Goal: Information Seeking & Learning: Learn about a topic

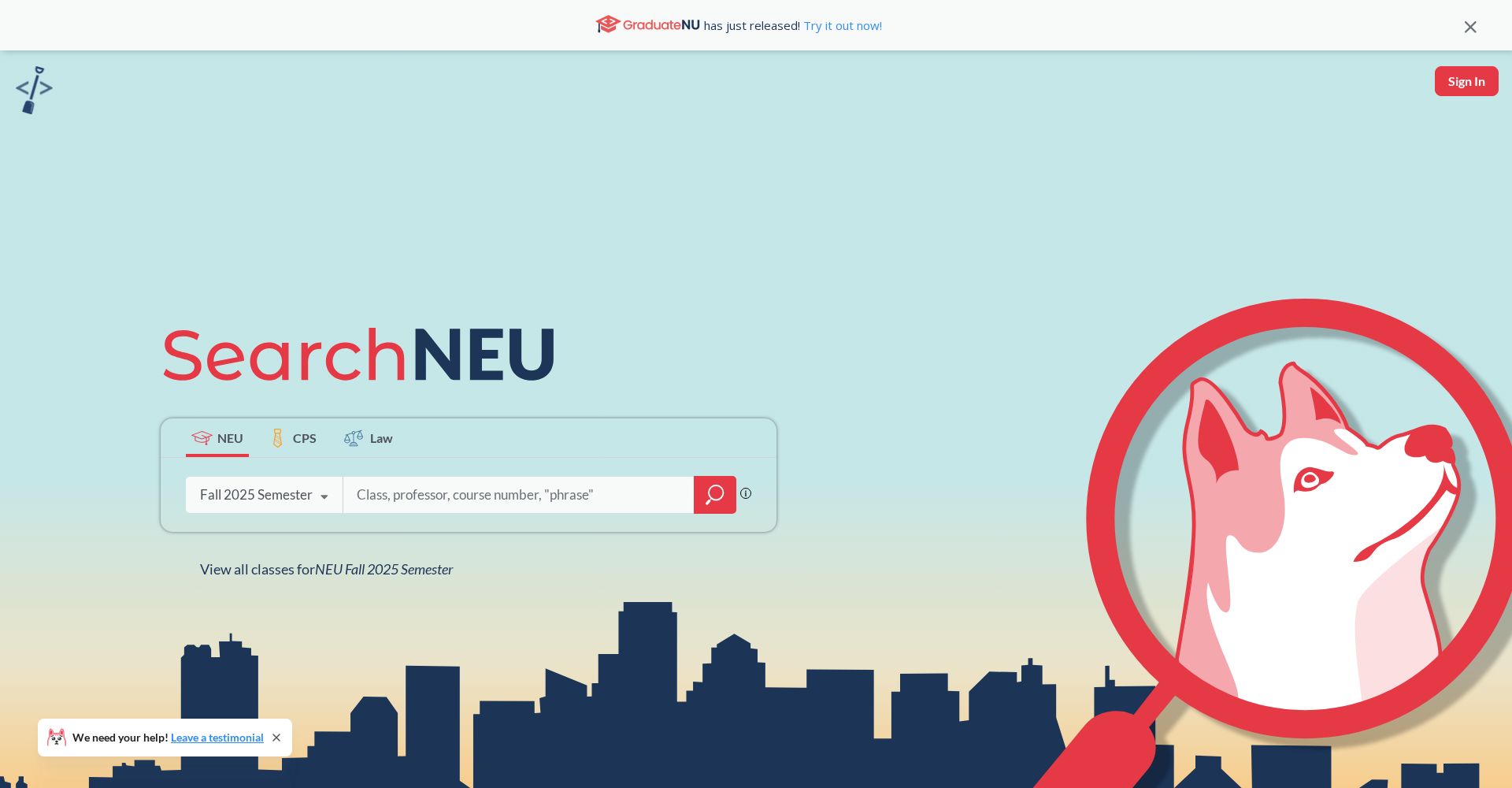
click at [416, 494] on input "search" at bounding box center [519, 495] width 328 height 33
type input "C"
type input "S"
type input "C"
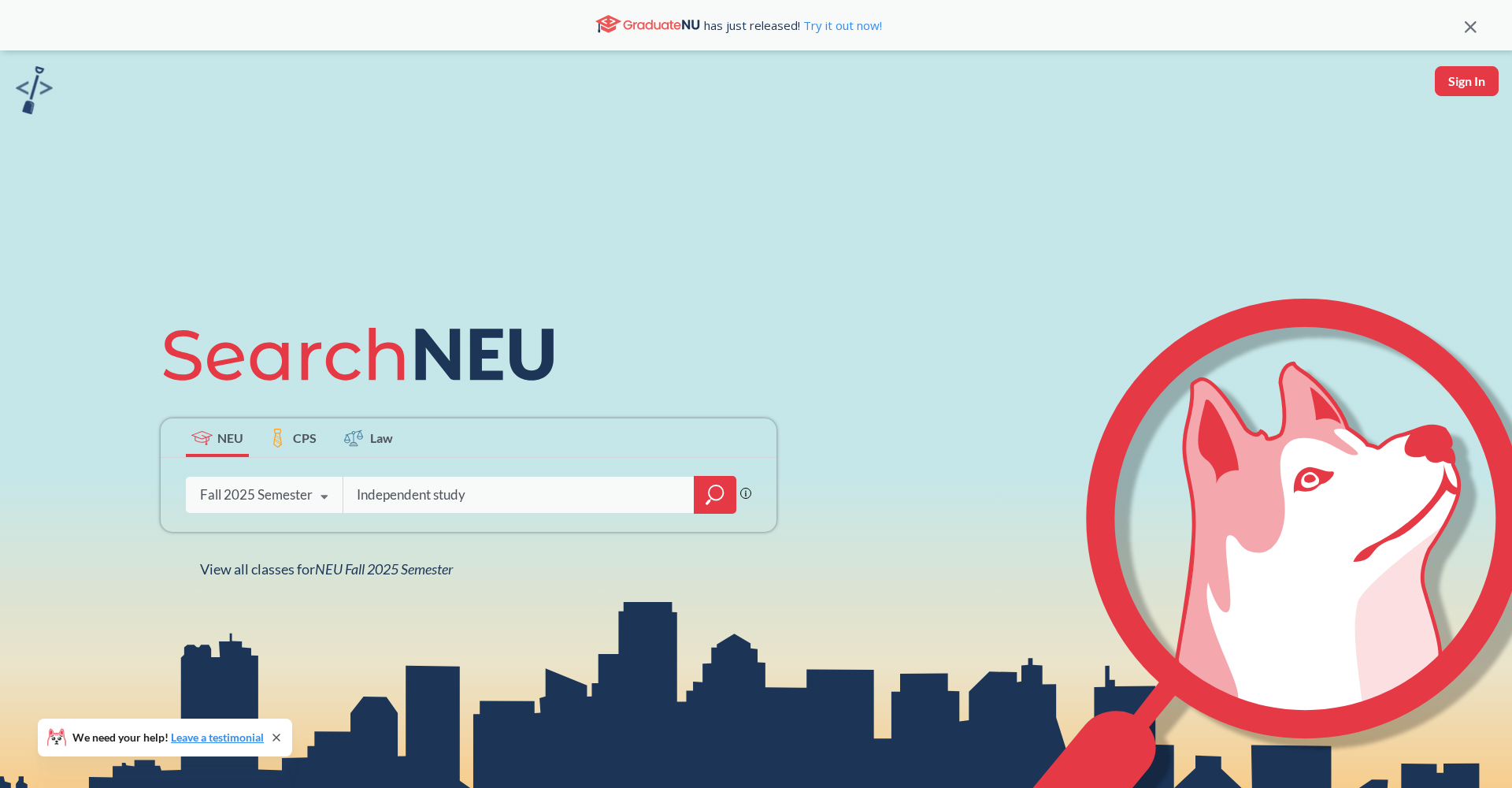
type input "Independent study"
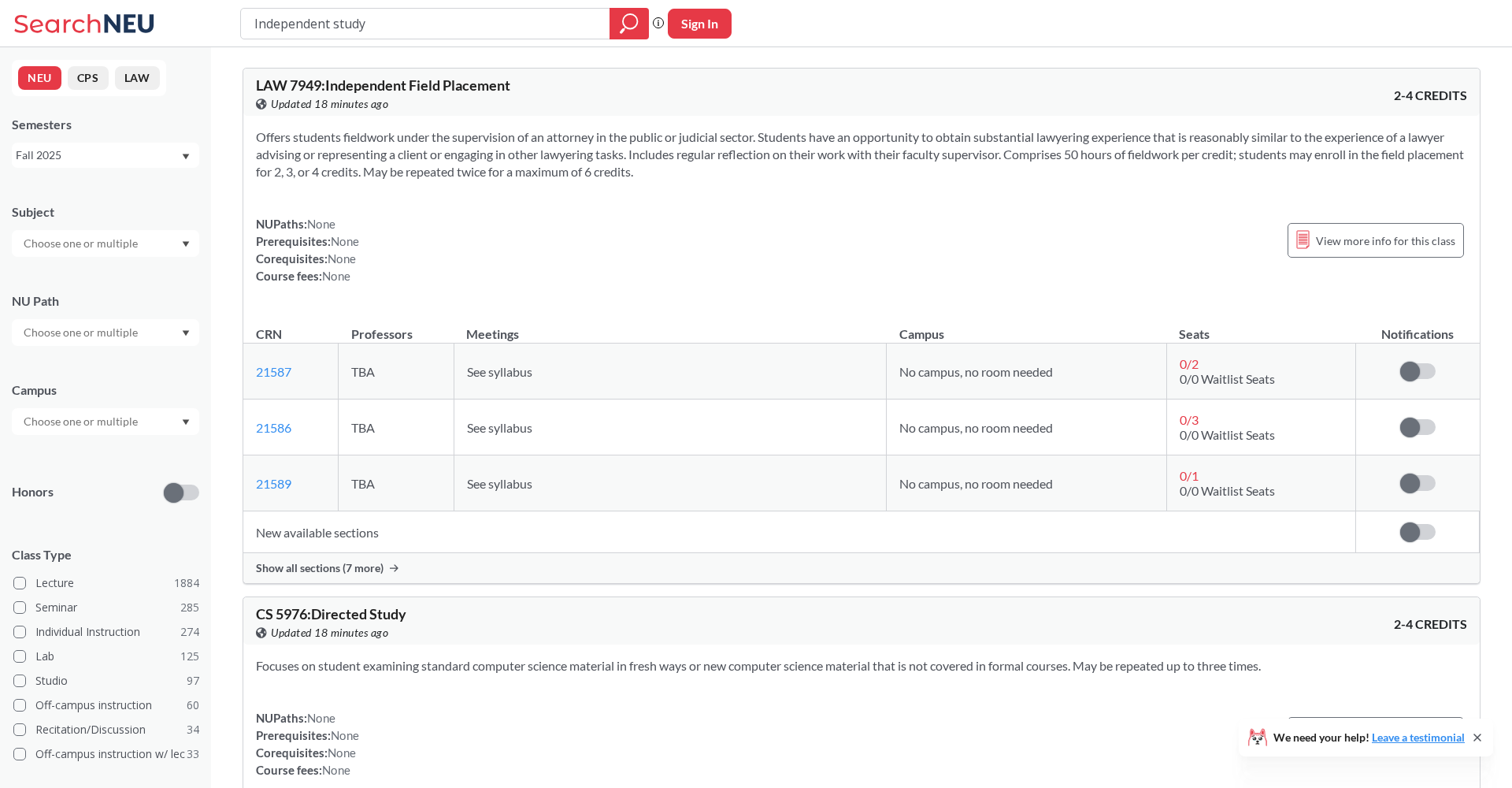
click at [115, 241] on input "text" at bounding box center [81, 243] width 132 height 18
click at [110, 282] on p "Computer Science" at bounding box center [109, 287] width 178 height 16
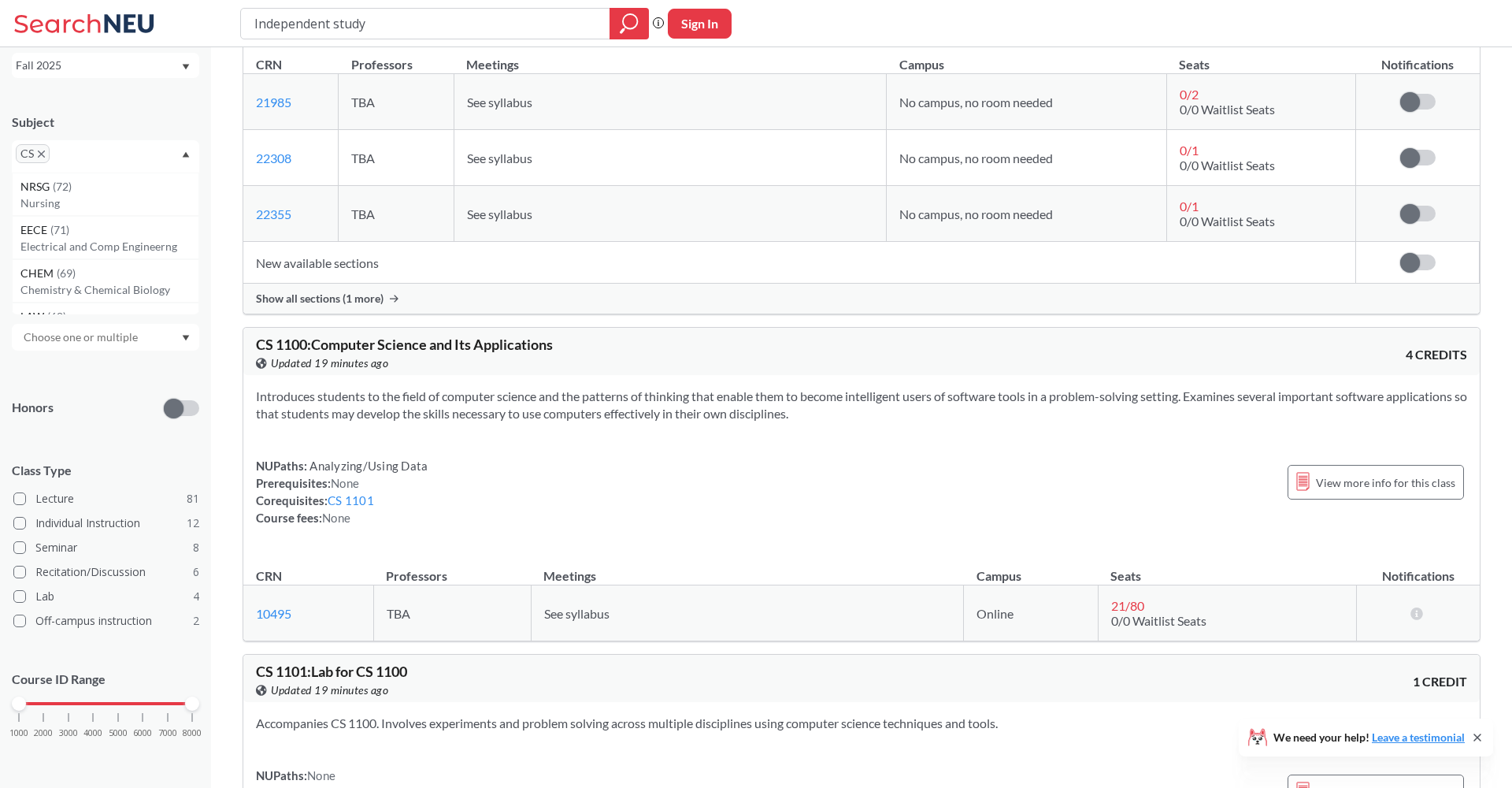
scroll to position [89, 0]
click at [69, 703] on div "1000 2000 3000 4000 5000 6000 7000 8000" at bounding box center [105, 704] width 174 height 11
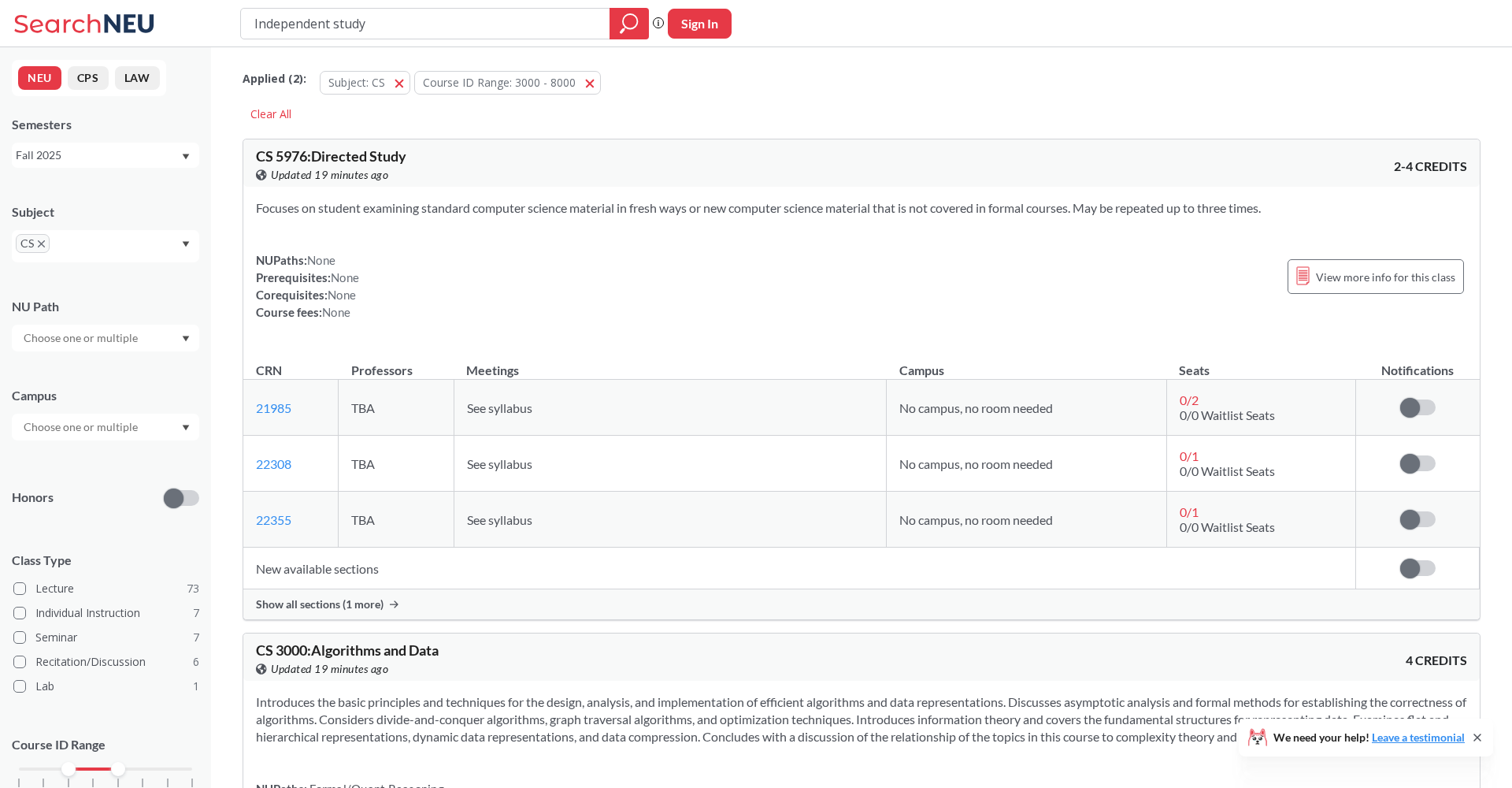
drag, startPoint x: 189, startPoint y: 762, endPoint x: 122, endPoint y: 769, distance: 67.4
click at [122, 769] on div at bounding box center [117, 769] width 14 height 14
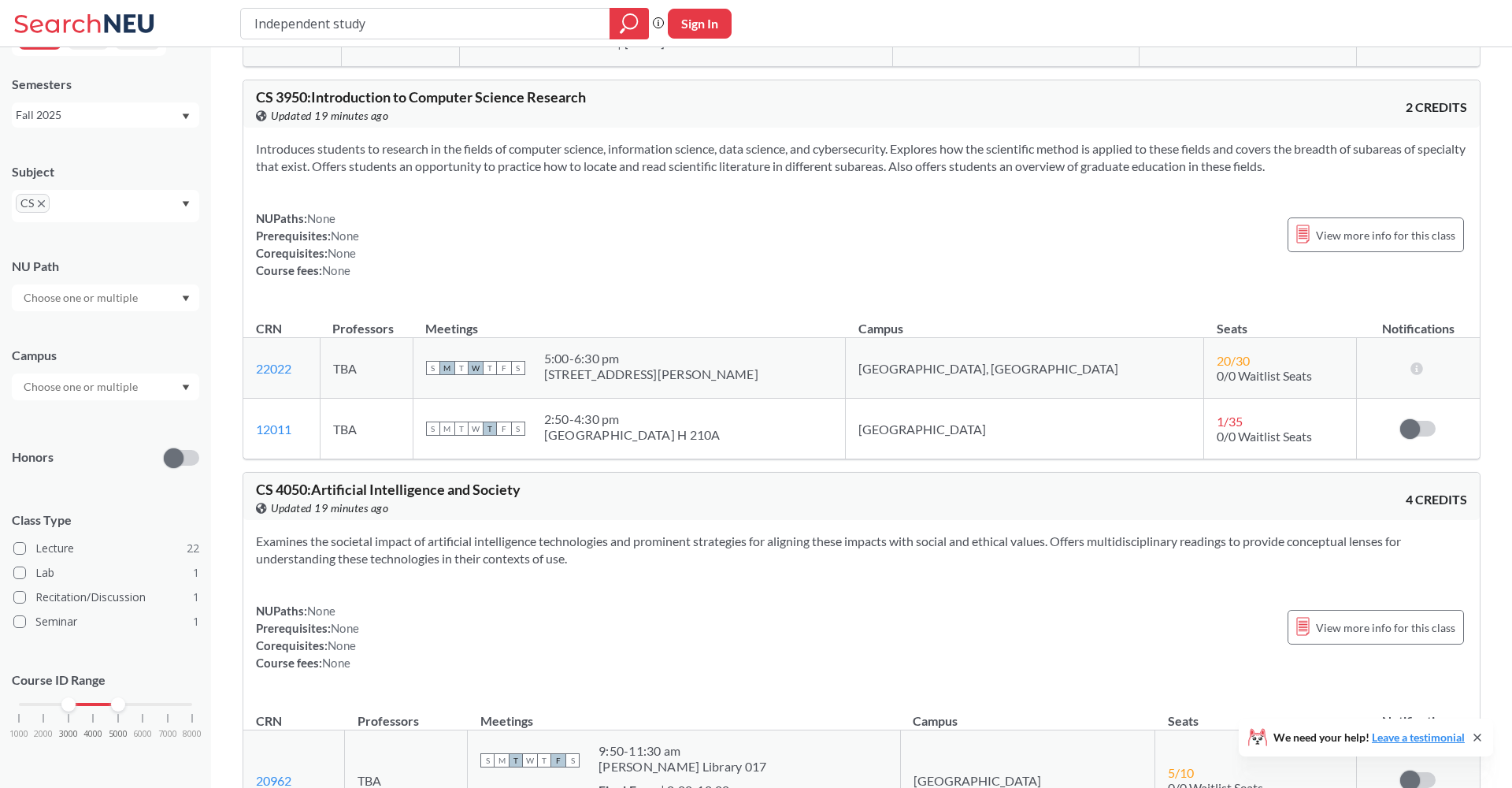
scroll to position [4407, 0]
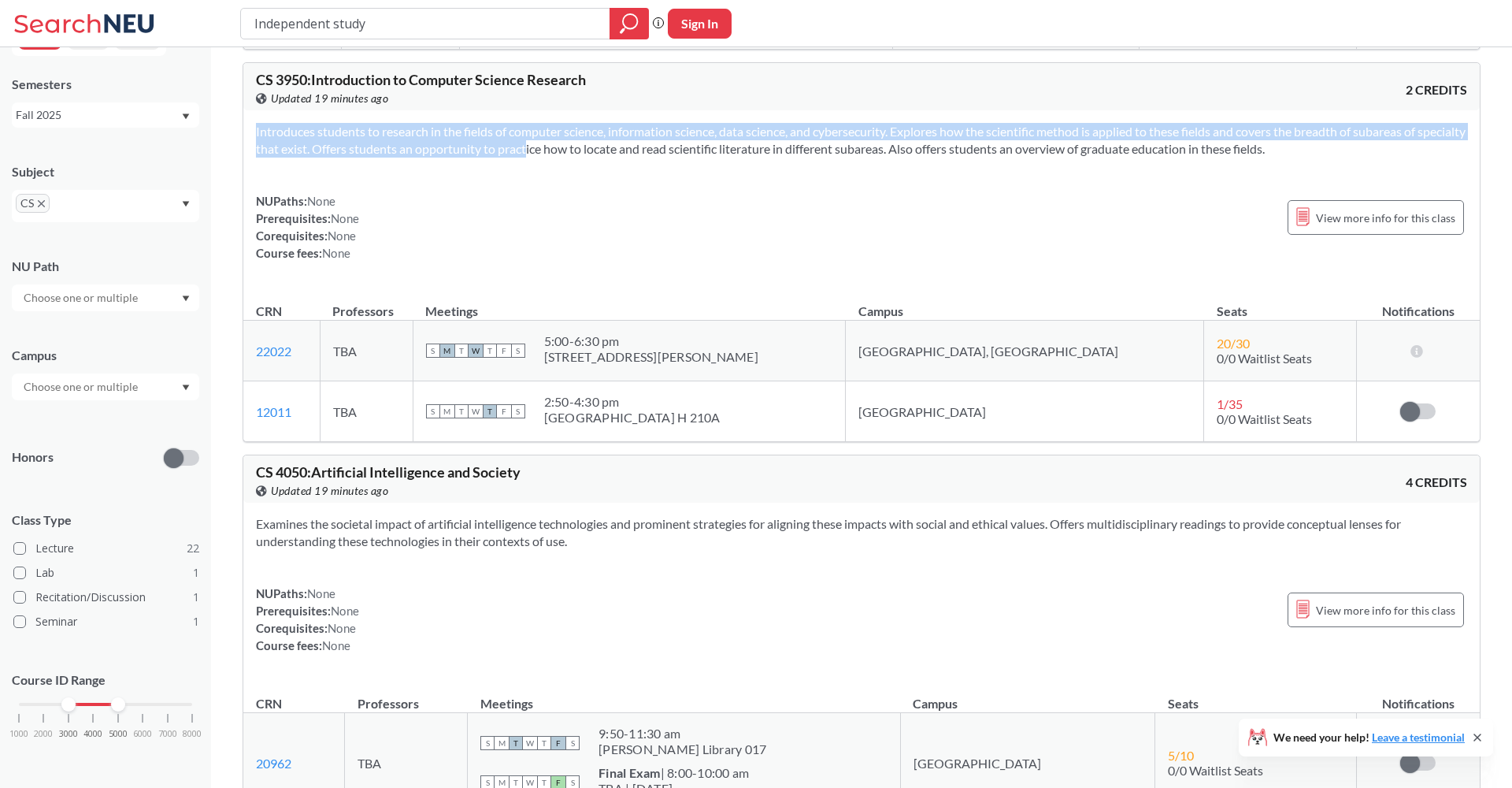
drag, startPoint x: 552, startPoint y: 169, endPoint x: 696, endPoint y: 181, distance: 144.5
click at [696, 180] on div "Introduces students to research in the fields of computer science, information …" at bounding box center [862, 198] width 1237 height 176
click at [696, 181] on div "Introduces students to research in the fields of computer science, information …" at bounding box center [862, 198] width 1237 height 176
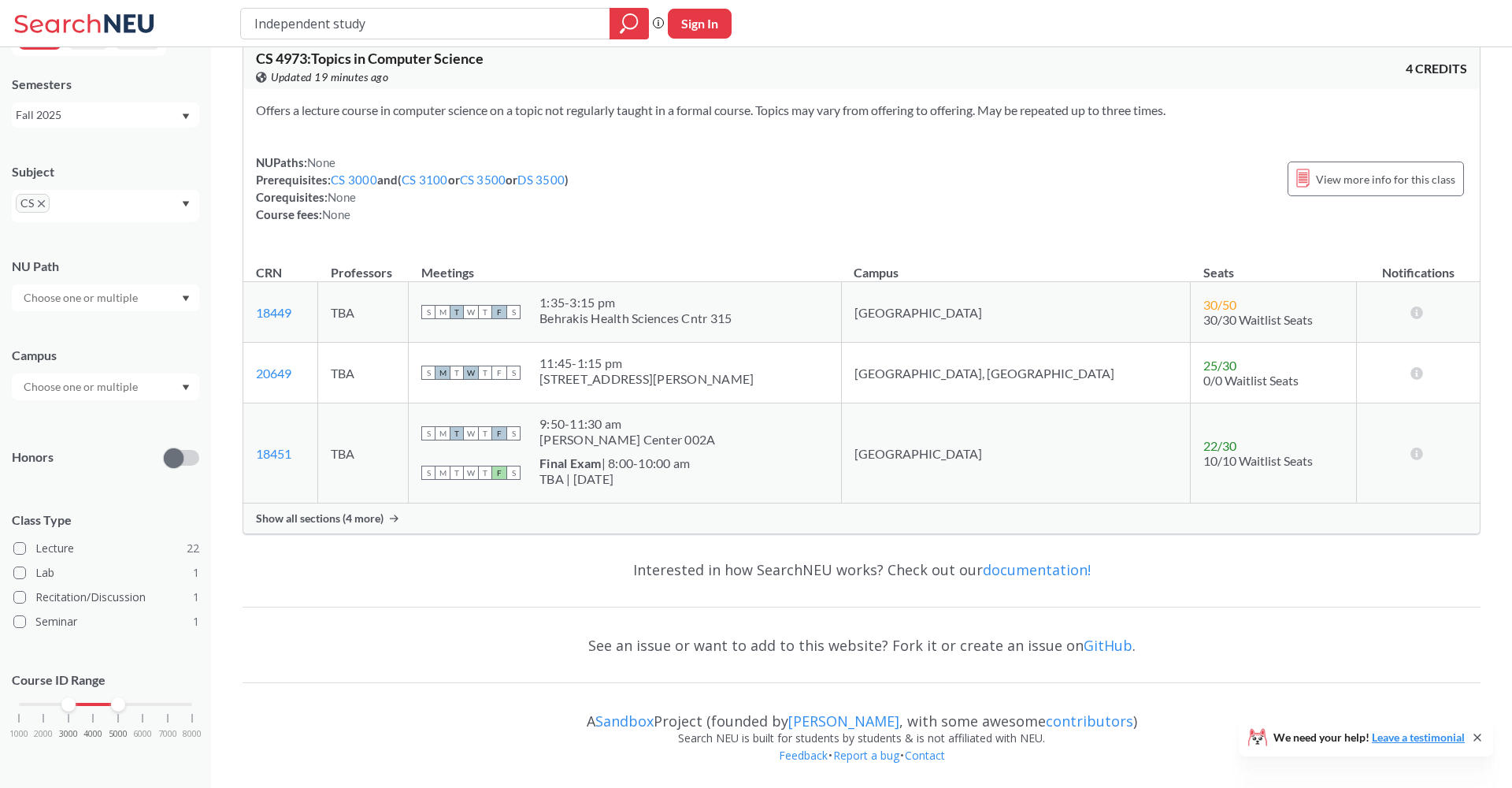
scroll to position [10770, 0]
click at [437, 516] on div "Show all sections (4 more)" at bounding box center [862, 518] width 1237 height 30
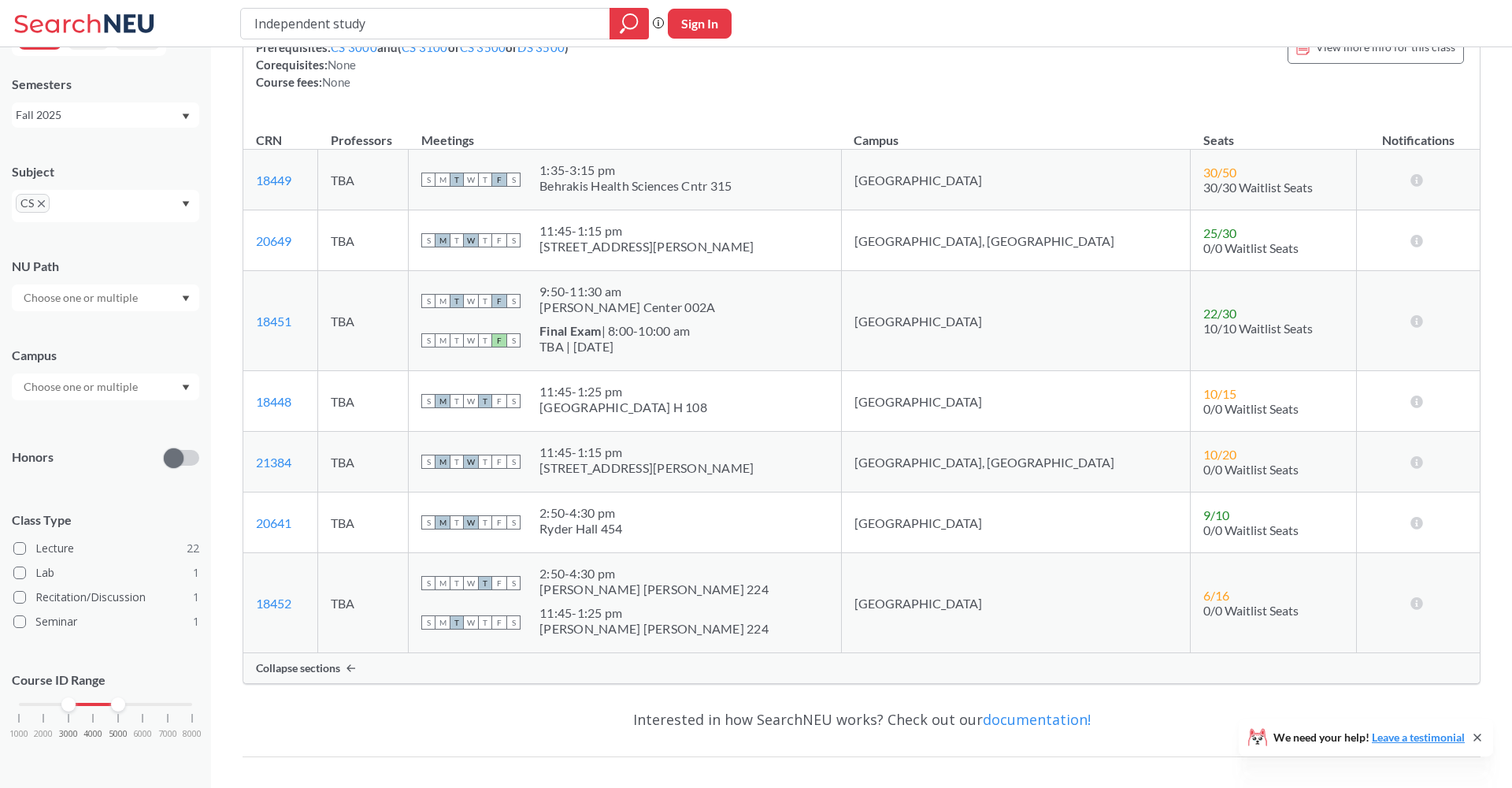
scroll to position [10873, 0]
